Goal: Task Accomplishment & Management: Manage account settings

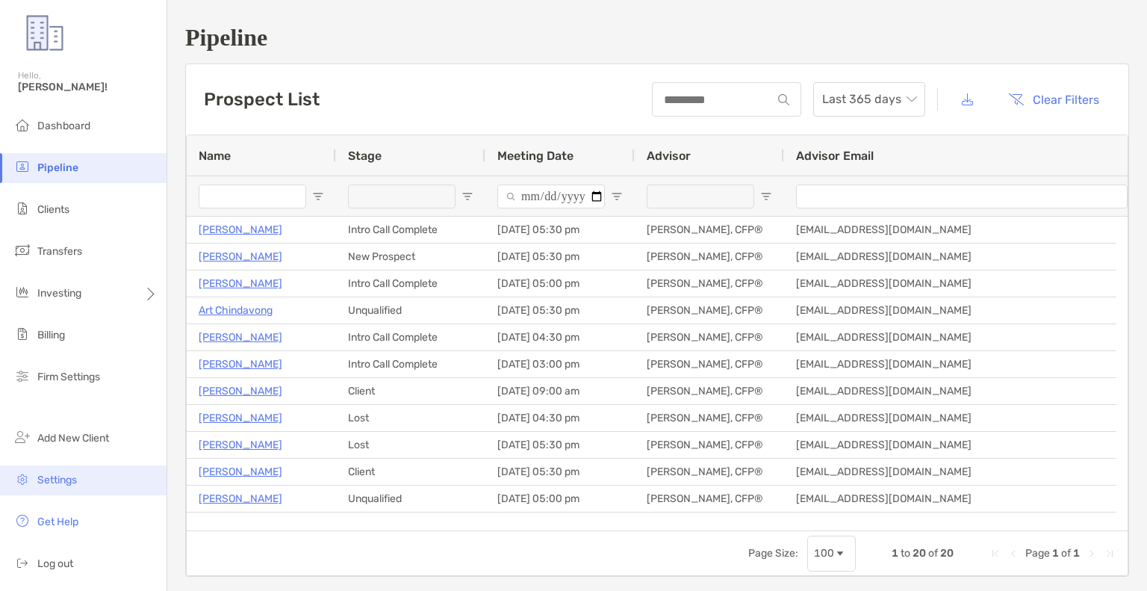
click at [61, 481] on span "Settings" at bounding box center [57, 480] width 40 height 13
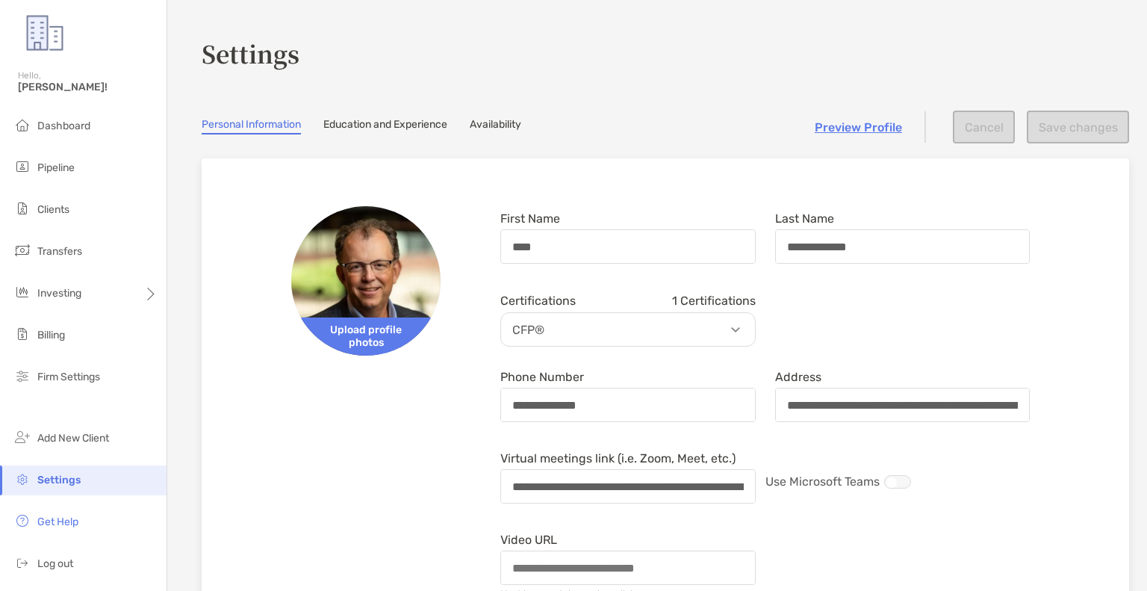
click at [500, 127] on link "Availability" at bounding box center [496, 126] width 52 height 16
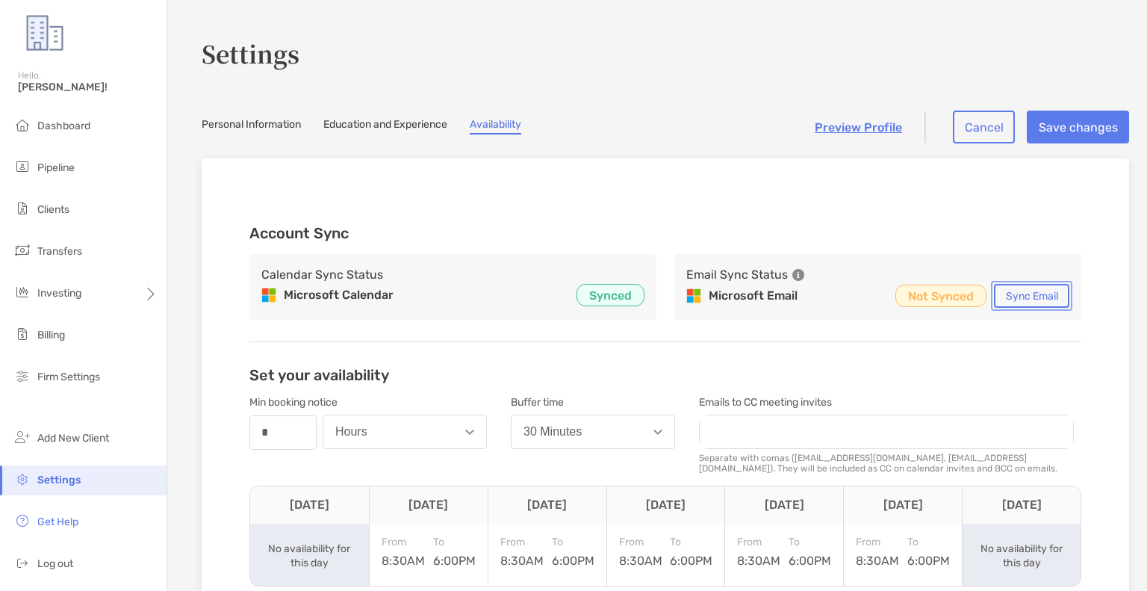
click at [1021, 292] on button "Sync Email" at bounding box center [1031, 296] width 75 height 24
